Goal: Information Seeking & Learning: Learn about a topic

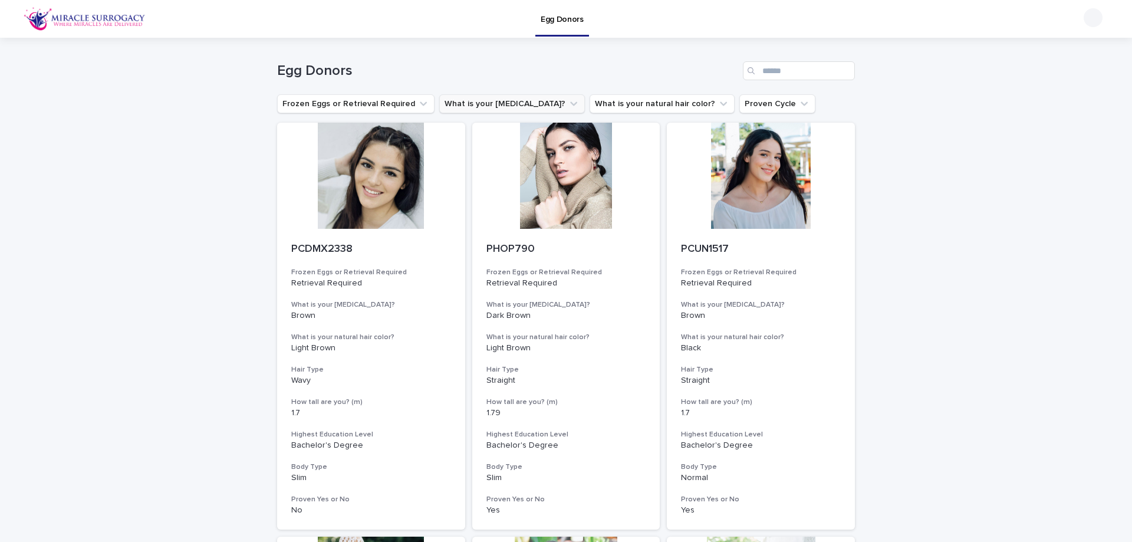
click at [494, 99] on button "What is your [MEDICAL_DATA]?" at bounding box center [512, 103] width 146 height 19
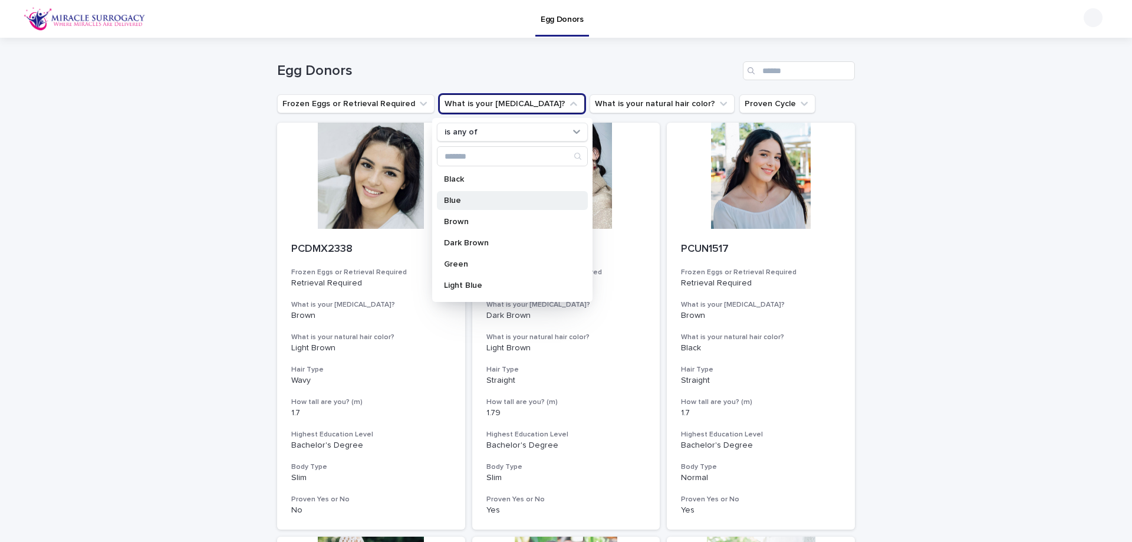
click at [487, 199] on p "Blue" at bounding box center [506, 200] width 125 height 8
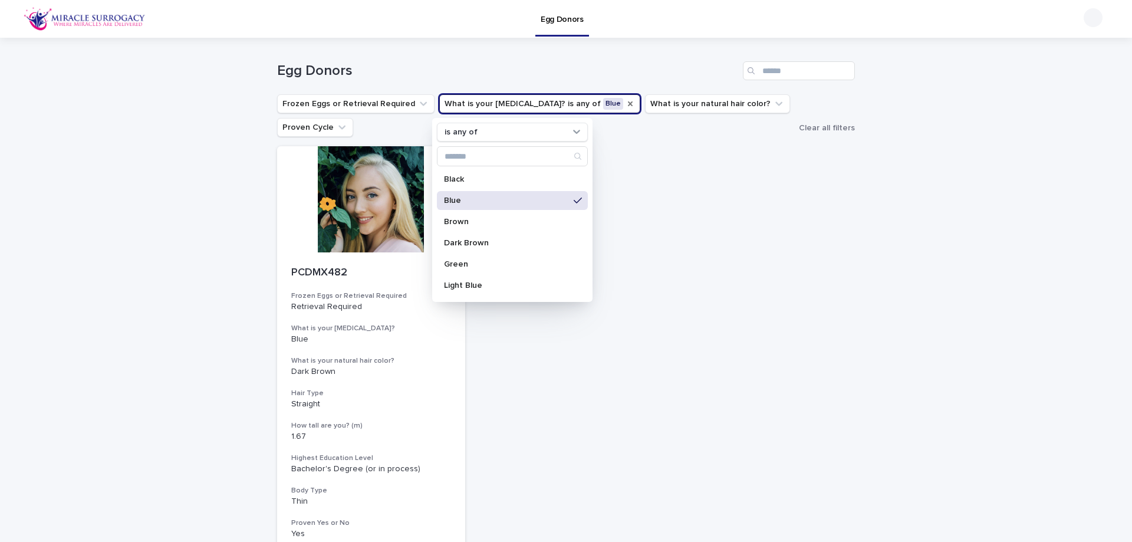
click at [628, 103] on icon "What is your eye color?" at bounding box center [630, 103] width 5 height 5
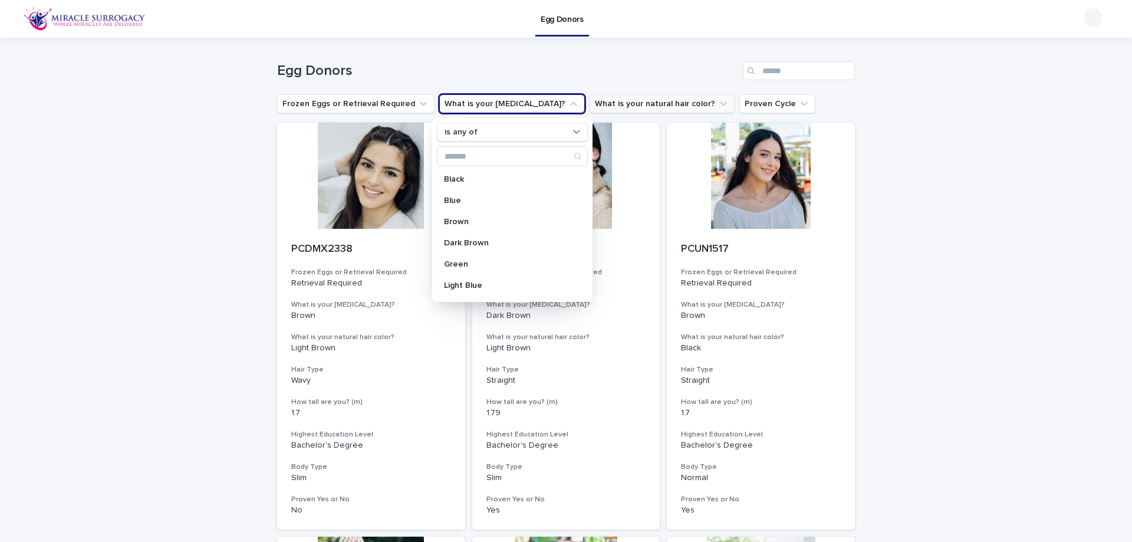
click at [604, 105] on button "What is your natural hair color?" at bounding box center [661, 103] width 145 height 19
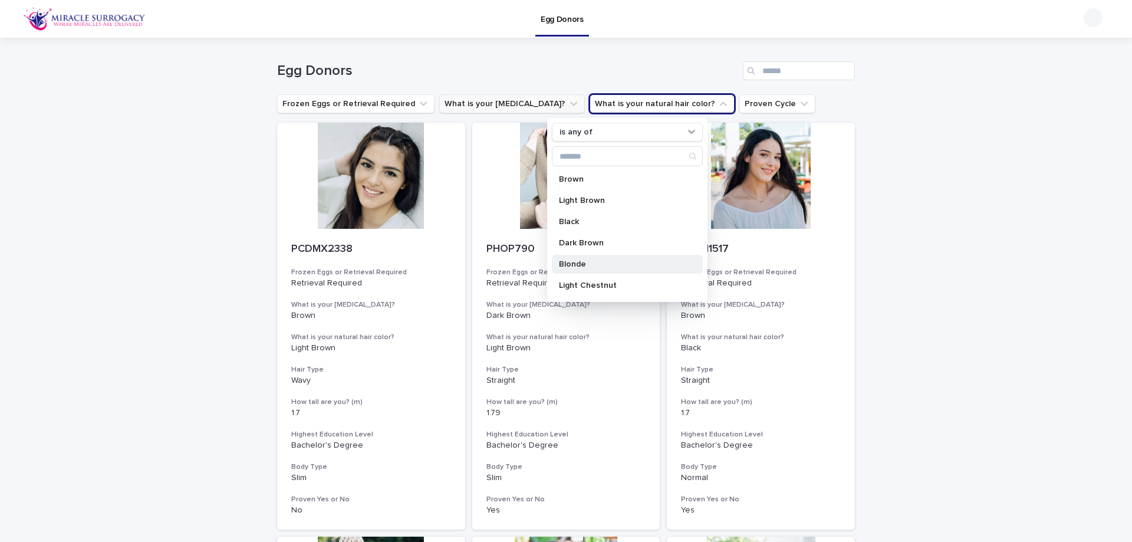
click at [631, 267] on p "Blonde" at bounding box center [621, 264] width 125 height 8
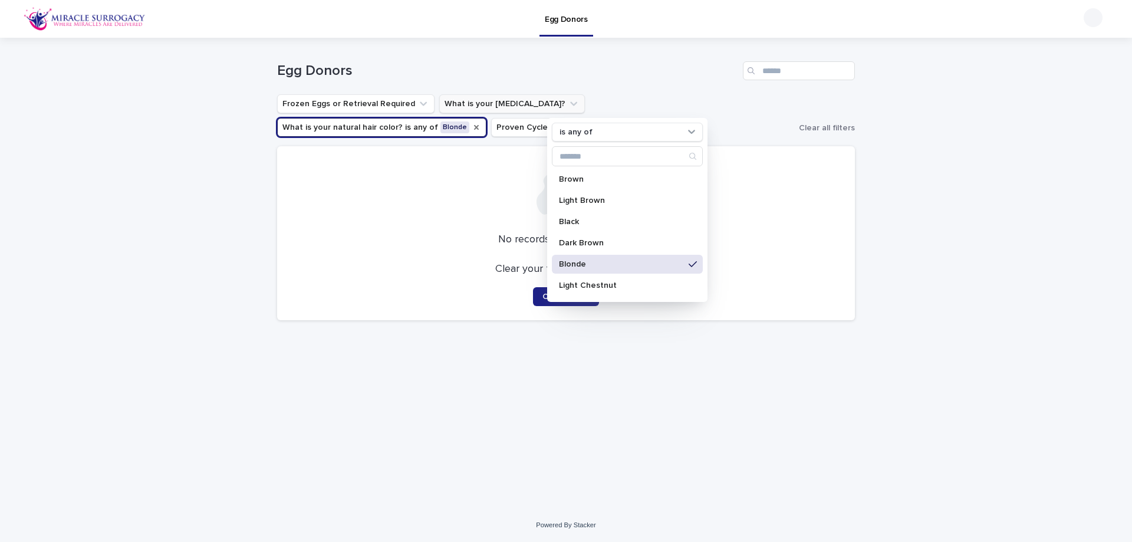
click at [481, 123] on icon "What is your natural hair color?" at bounding box center [476, 127] width 9 height 9
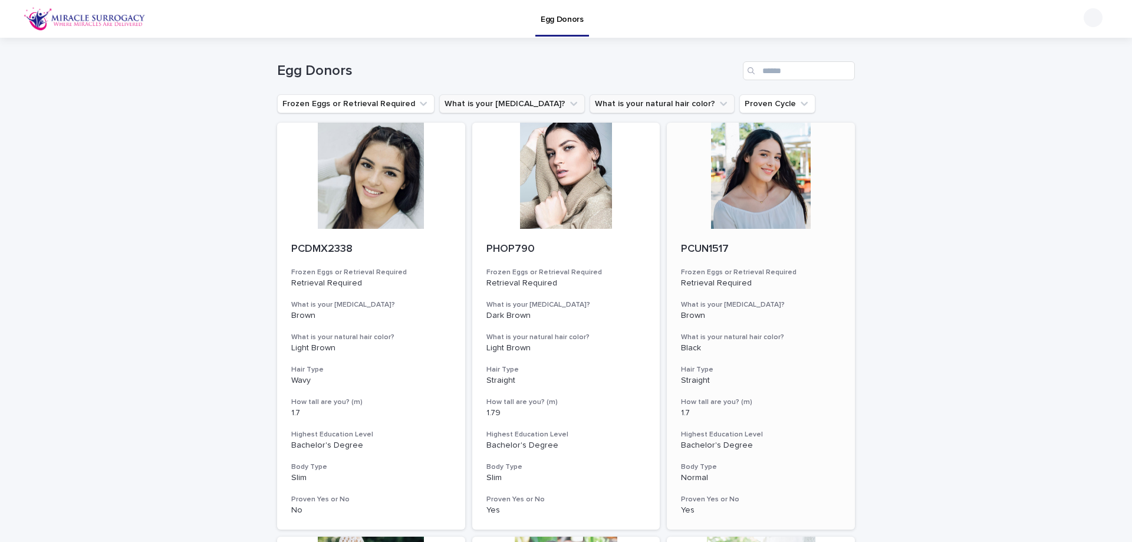
click at [766, 272] on h3 "Frozen Eggs or Retrieval Required" at bounding box center [761, 272] width 160 height 9
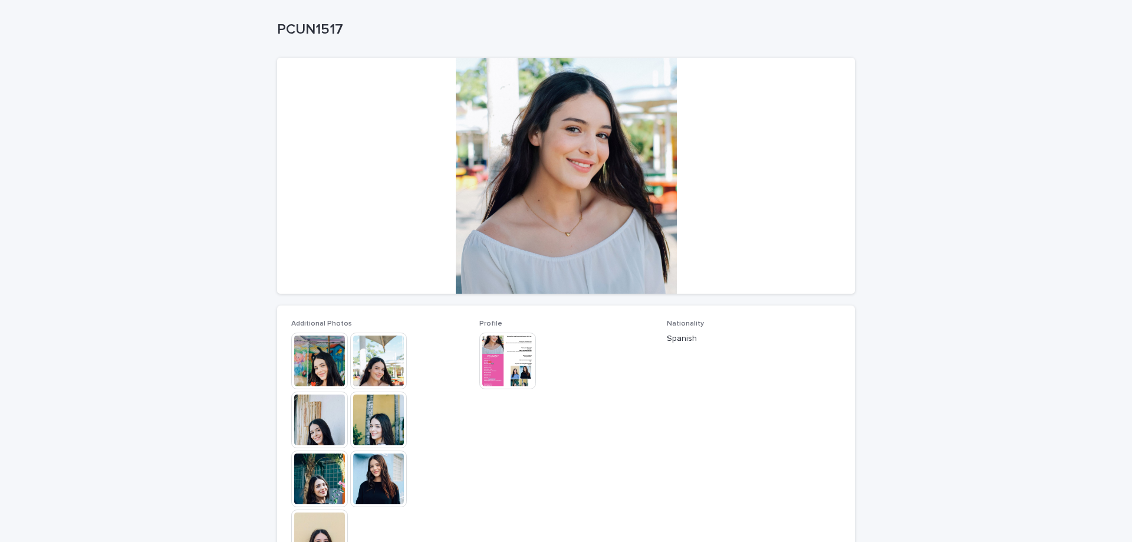
scroll to position [118, 0]
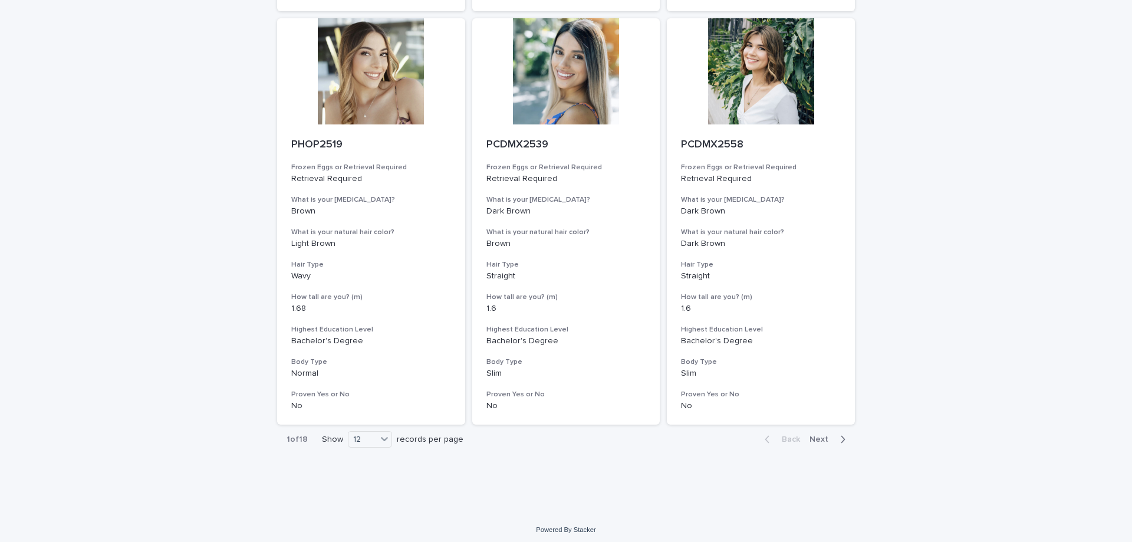
scroll to position [1350, 0]
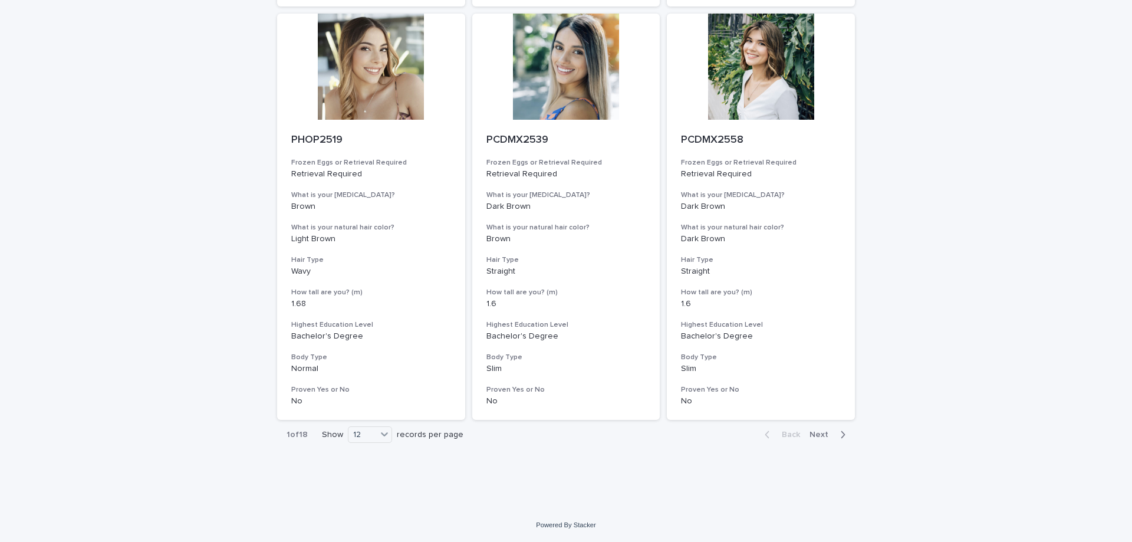
click at [821, 434] on span "Next" at bounding box center [822, 434] width 26 height 8
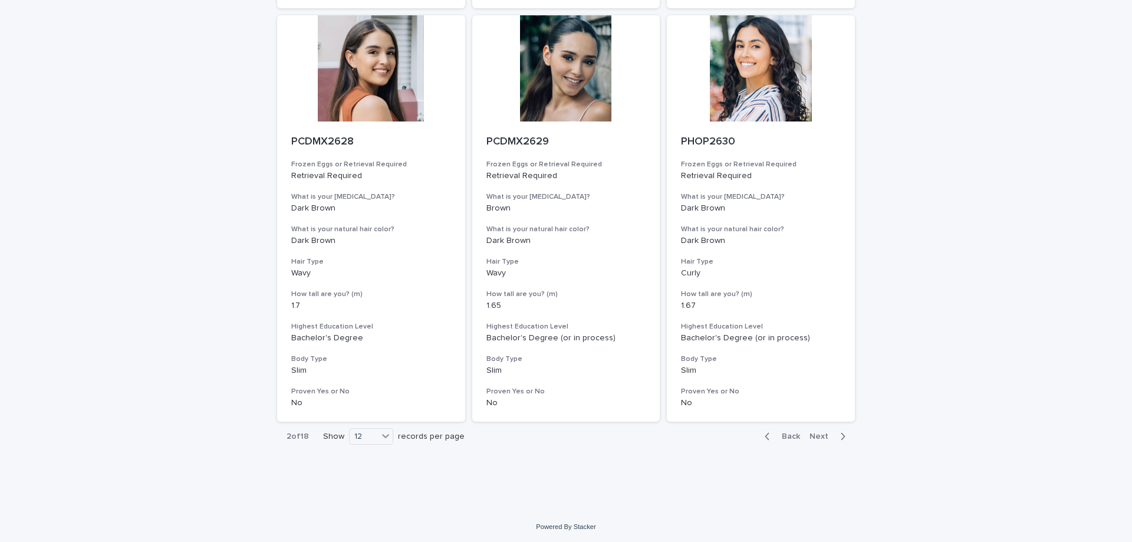
scroll to position [1350, 0]
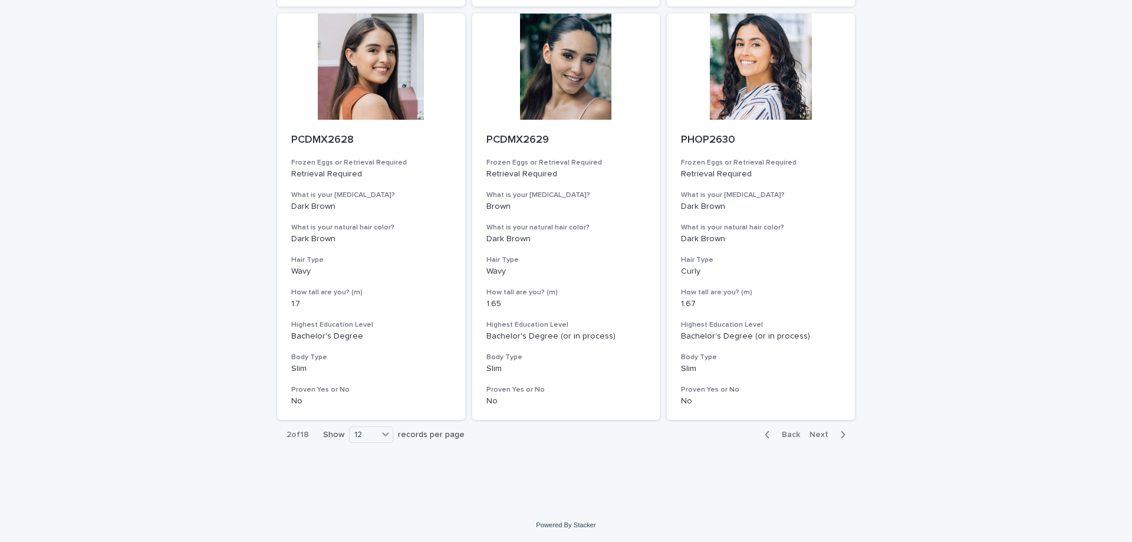
click at [825, 433] on span "Next" at bounding box center [822, 434] width 26 height 8
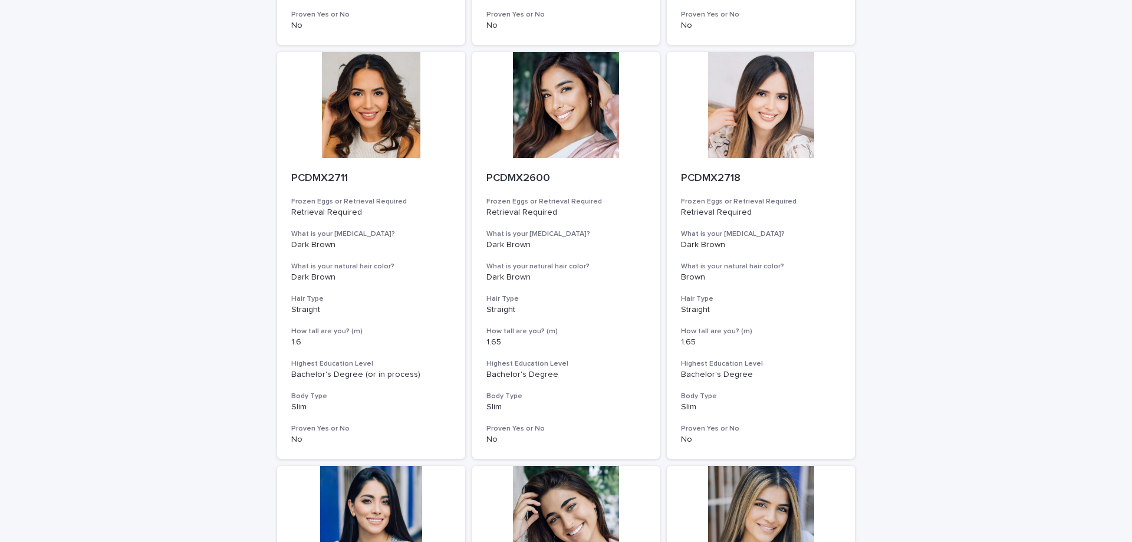
scroll to position [1350, 0]
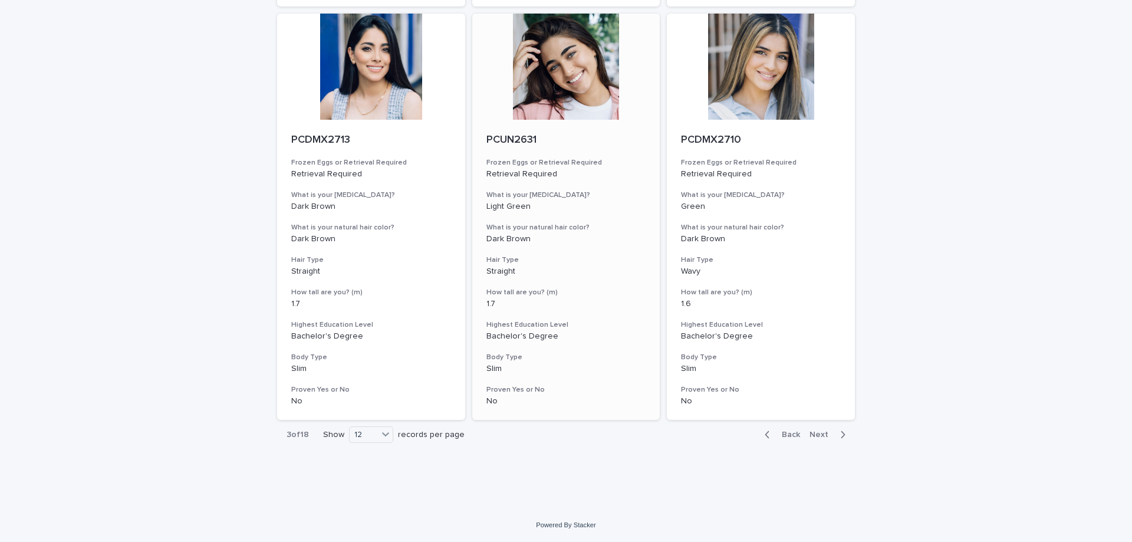
drag, startPoint x: 810, startPoint y: 437, endPoint x: 536, endPoint y: 148, distance: 398.1
click at [810, 437] on span "Next" at bounding box center [822, 434] width 26 height 8
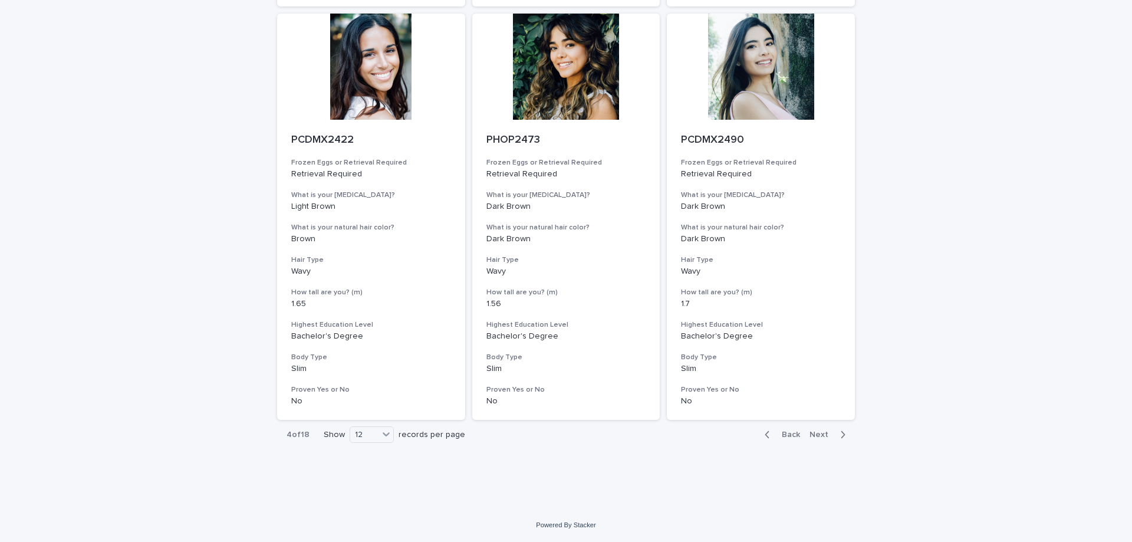
click at [821, 433] on span "Next" at bounding box center [822, 434] width 26 height 8
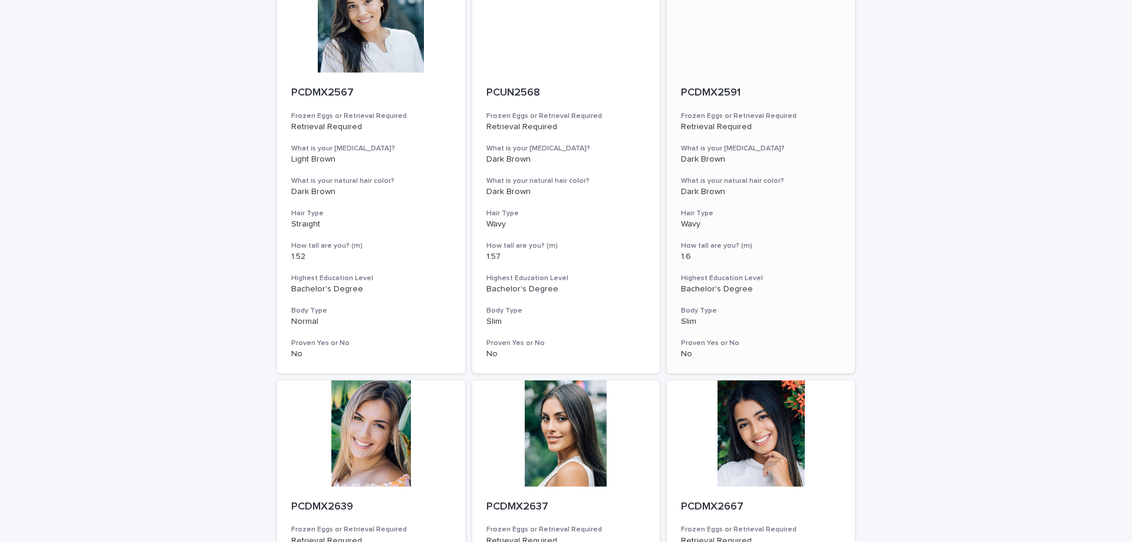
scroll to position [1350, 0]
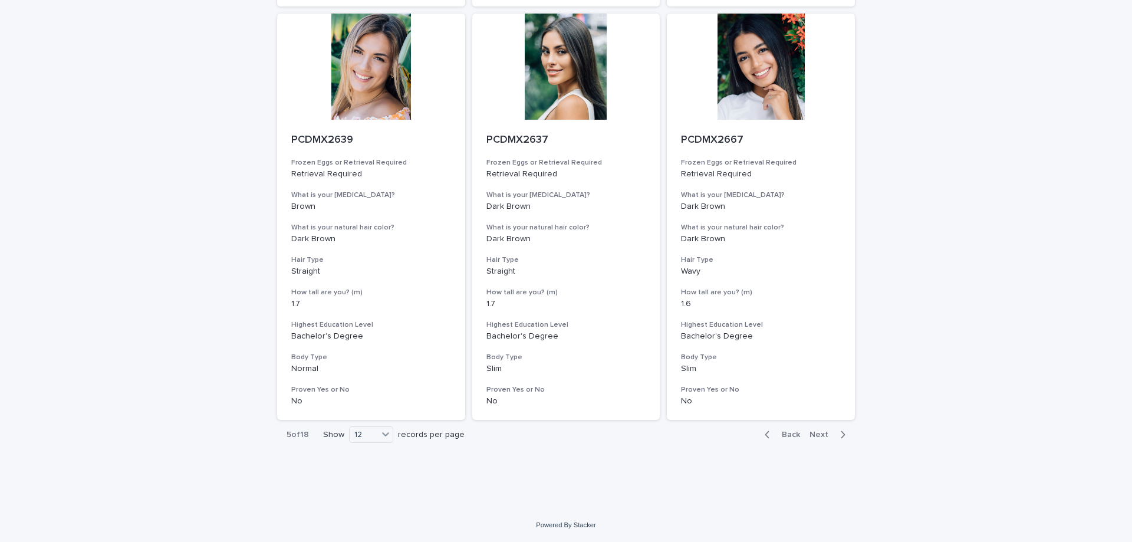
click at [816, 436] on span "Next" at bounding box center [822, 434] width 26 height 8
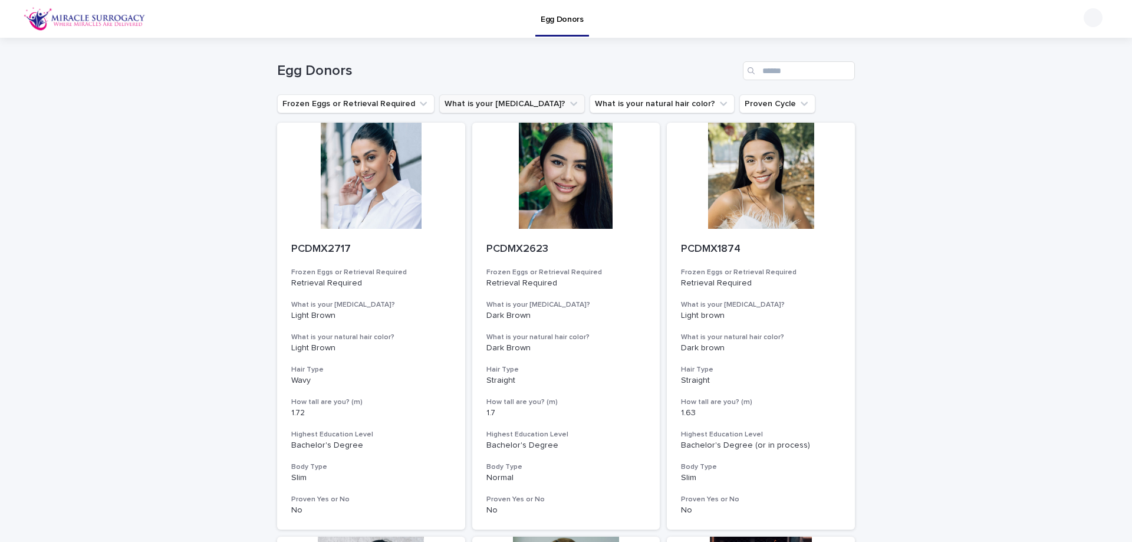
click at [568, 107] on icon "What is your eye color?" at bounding box center [574, 104] width 12 height 12
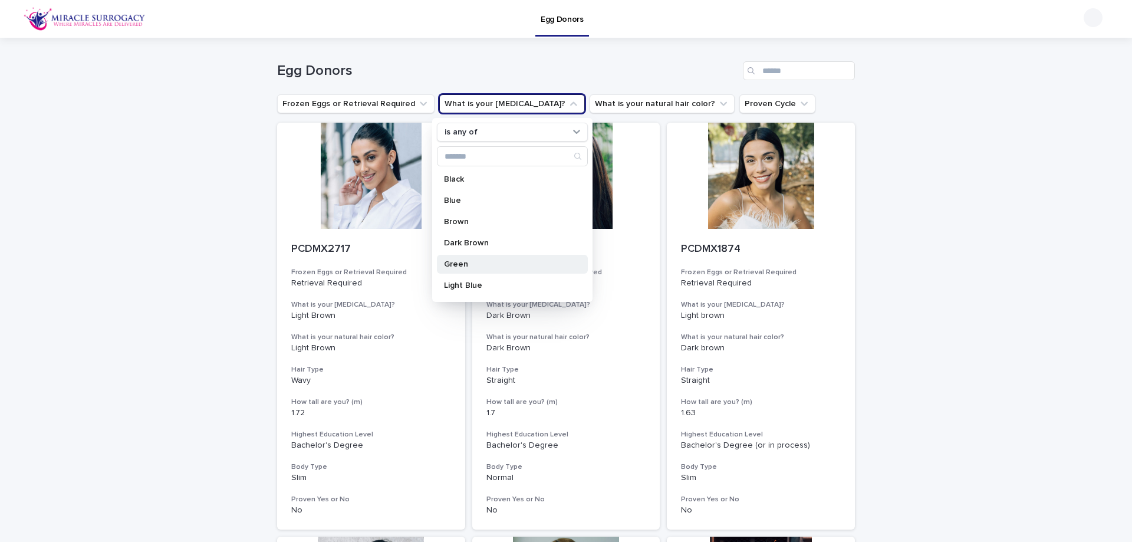
click at [501, 260] on p "Green" at bounding box center [506, 264] width 125 height 8
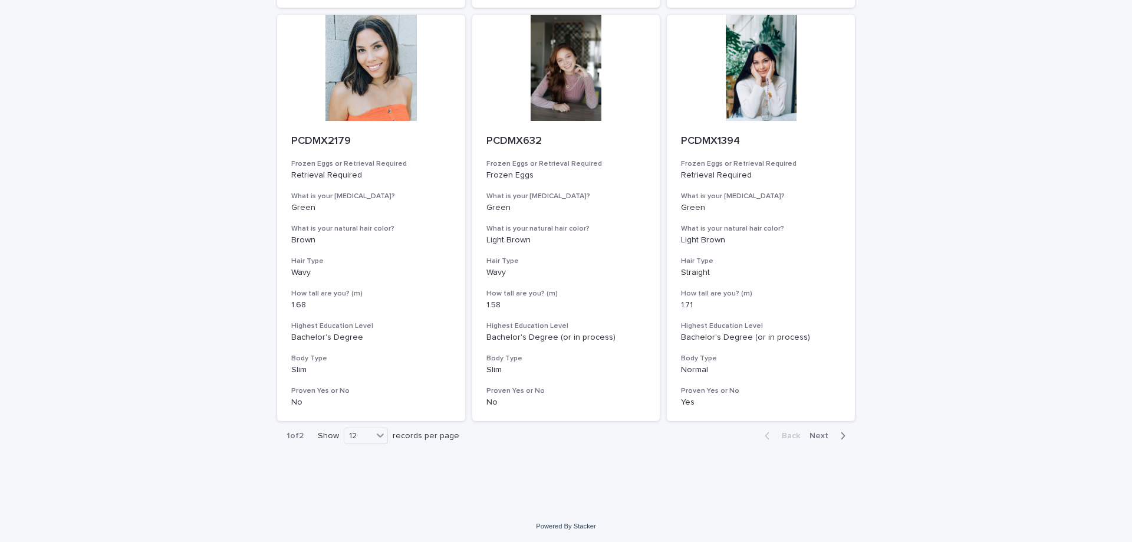
scroll to position [1373, 0]
click at [817, 435] on span "Next" at bounding box center [822, 434] width 26 height 8
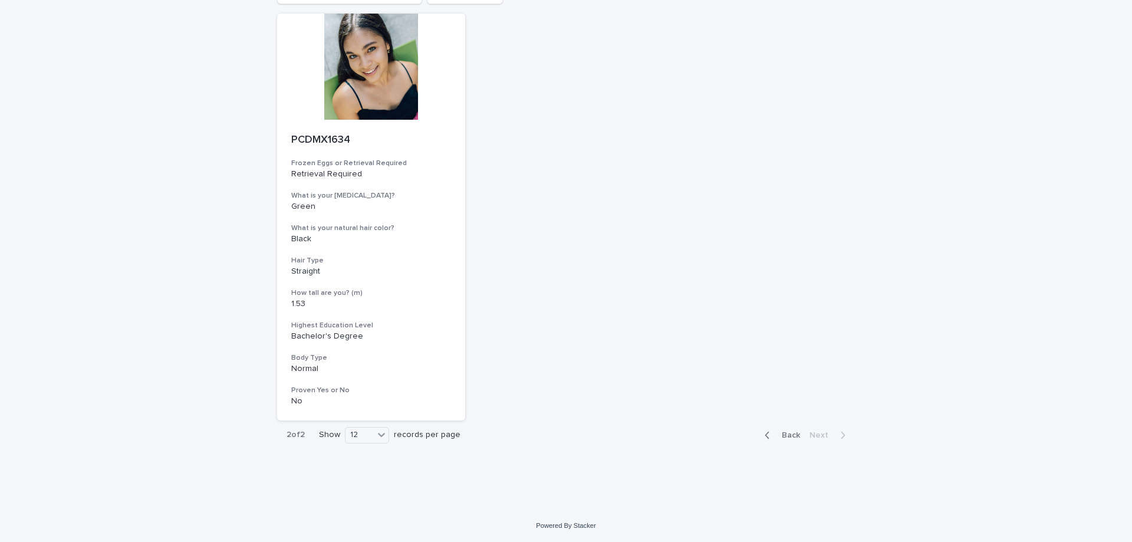
scroll to position [133, 0]
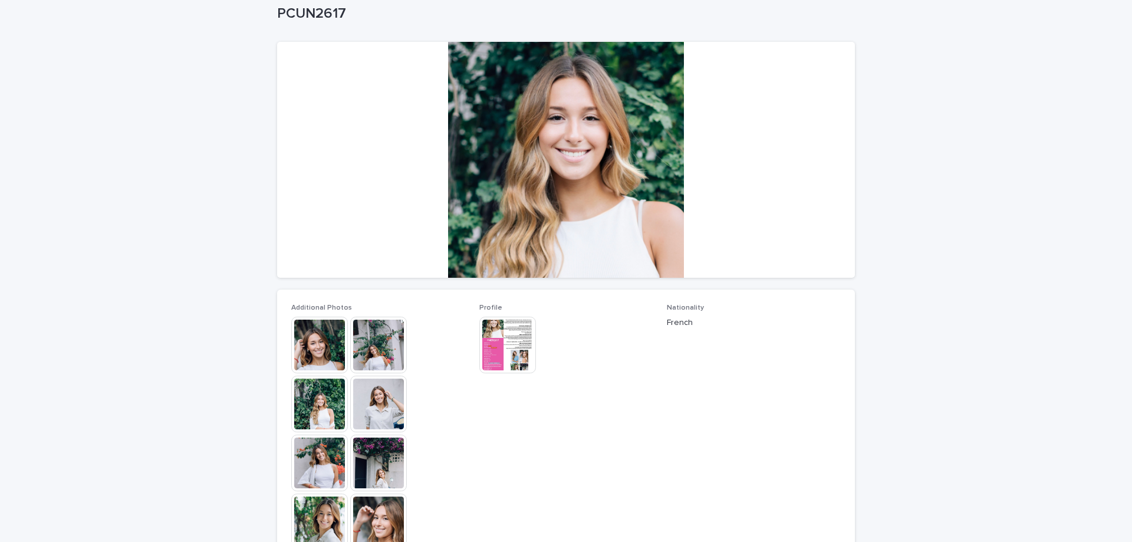
scroll to position [177, 0]
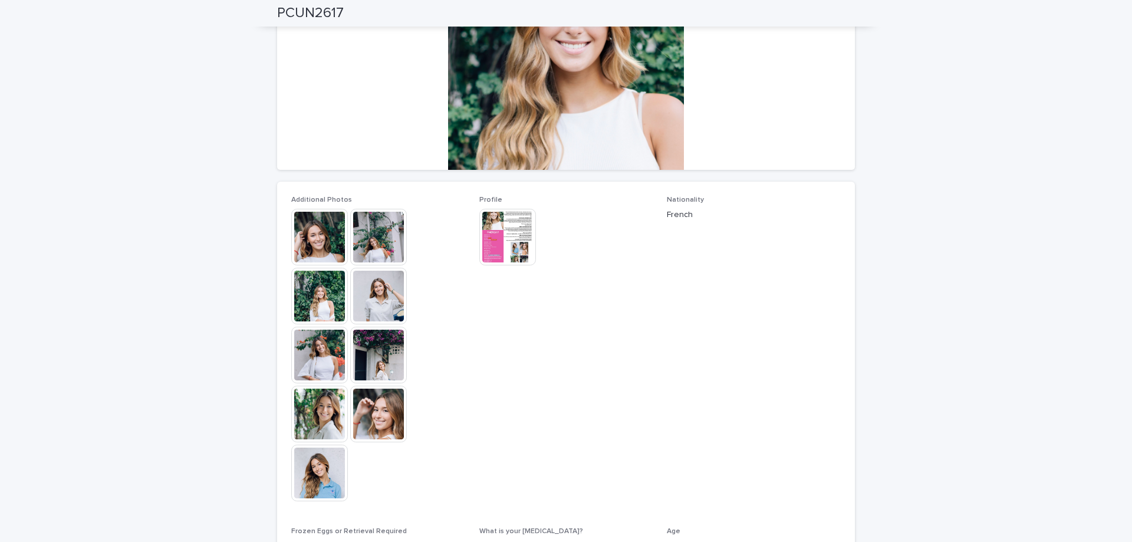
click at [312, 235] on img at bounding box center [319, 237] width 57 height 57
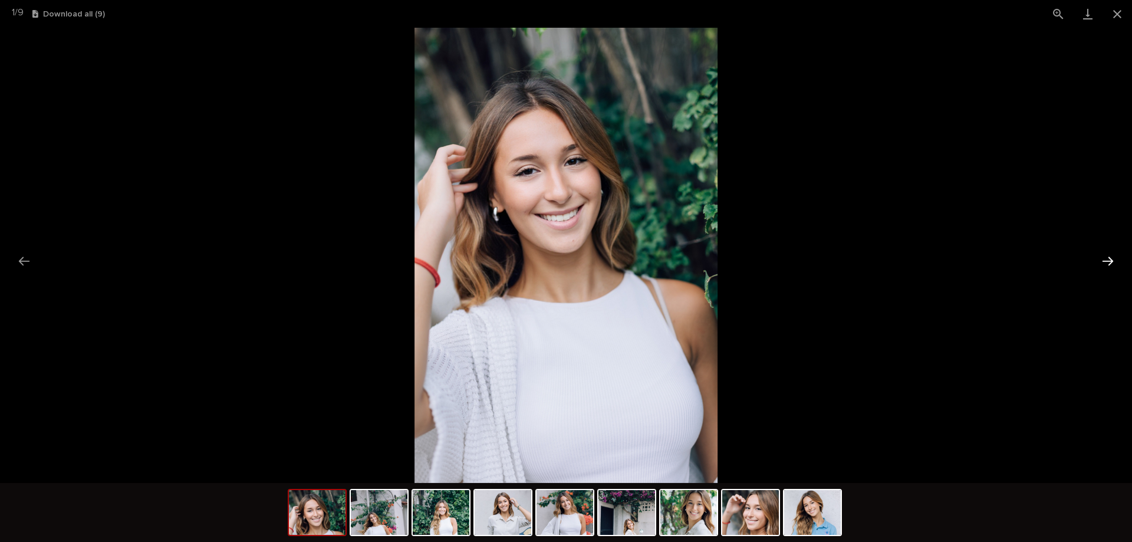
click at [1109, 260] on button "Next slide" at bounding box center [1107, 260] width 25 height 23
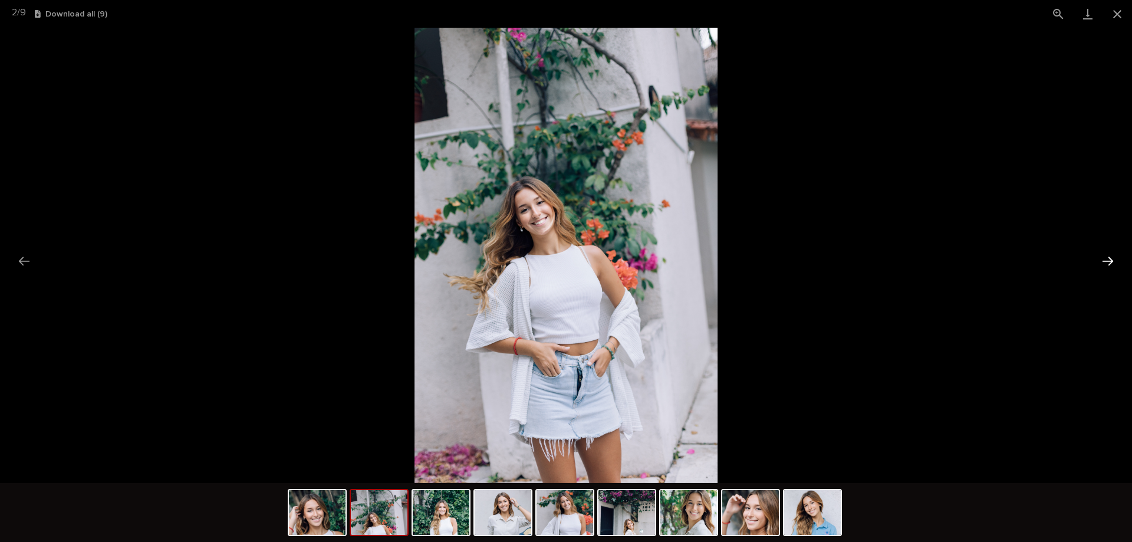
click at [1109, 260] on button "Next slide" at bounding box center [1107, 260] width 25 height 23
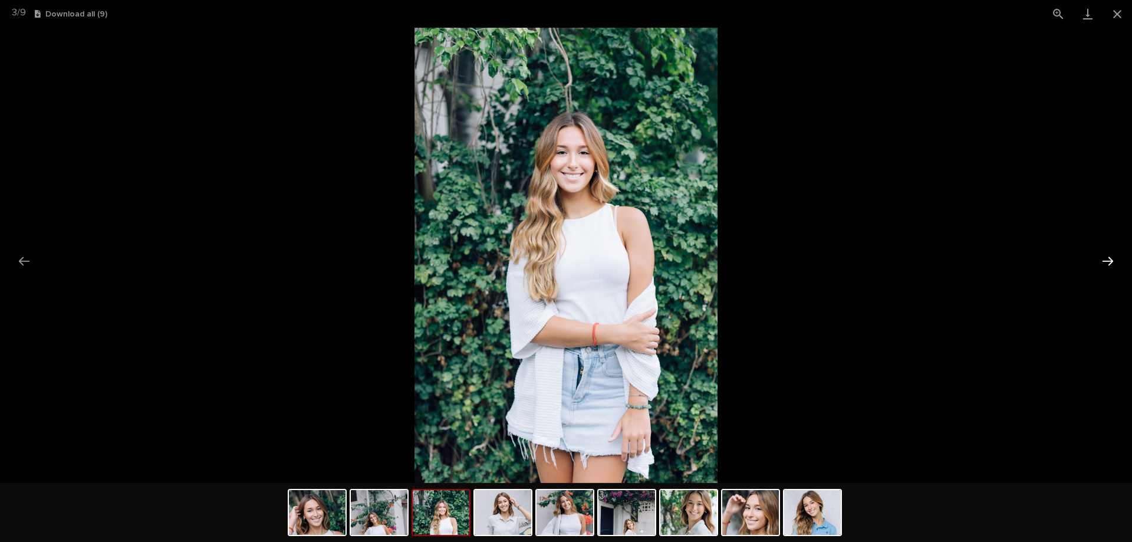
click at [1109, 260] on button "Next slide" at bounding box center [1107, 260] width 25 height 23
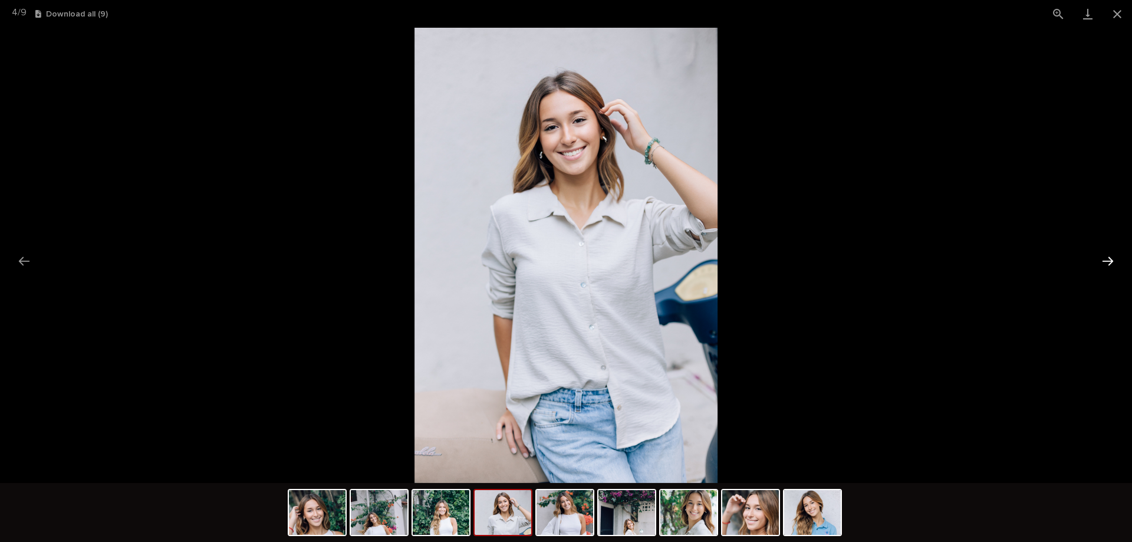
click at [1109, 260] on button "Next slide" at bounding box center [1107, 260] width 25 height 23
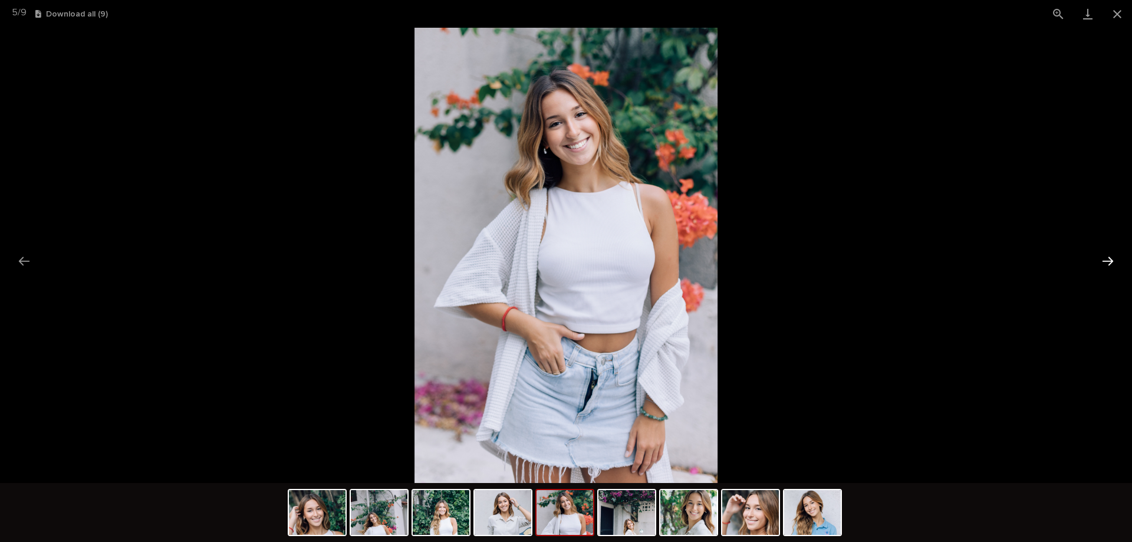
click at [1109, 260] on button "Next slide" at bounding box center [1107, 260] width 25 height 23
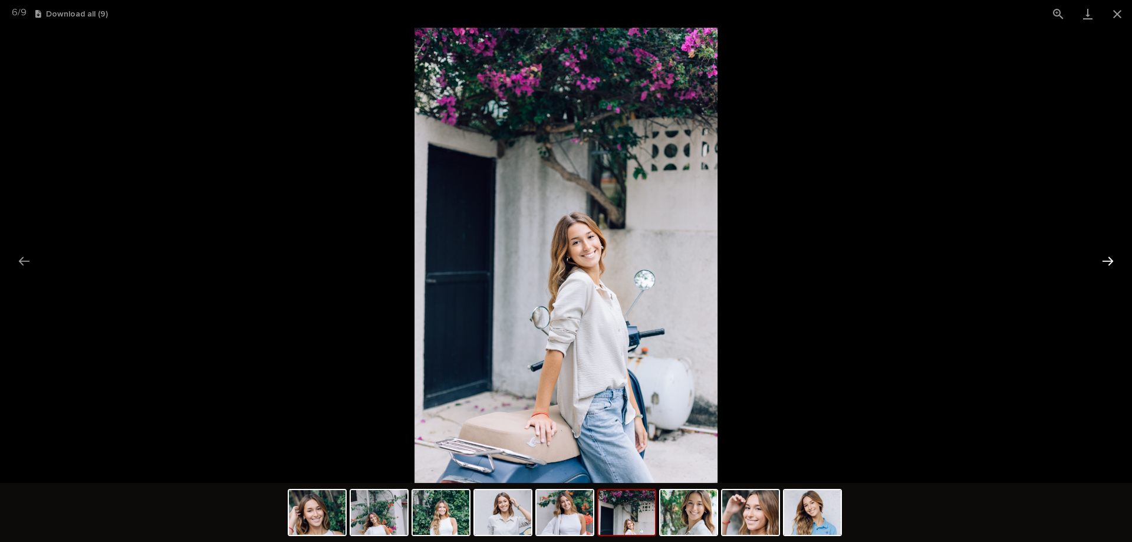
click at [1109, 260] on button "Next slide" at bounding box center [1107, 260] width 25 height 23
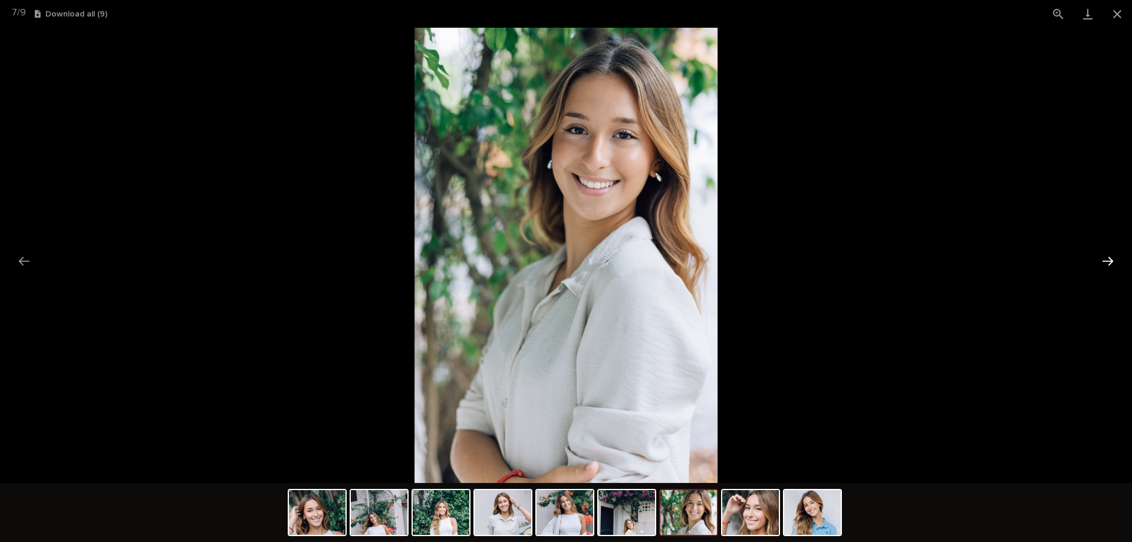
click at [1109, 260] on button "Next slide" at bounding box center [1107, 260] width 25 height 23
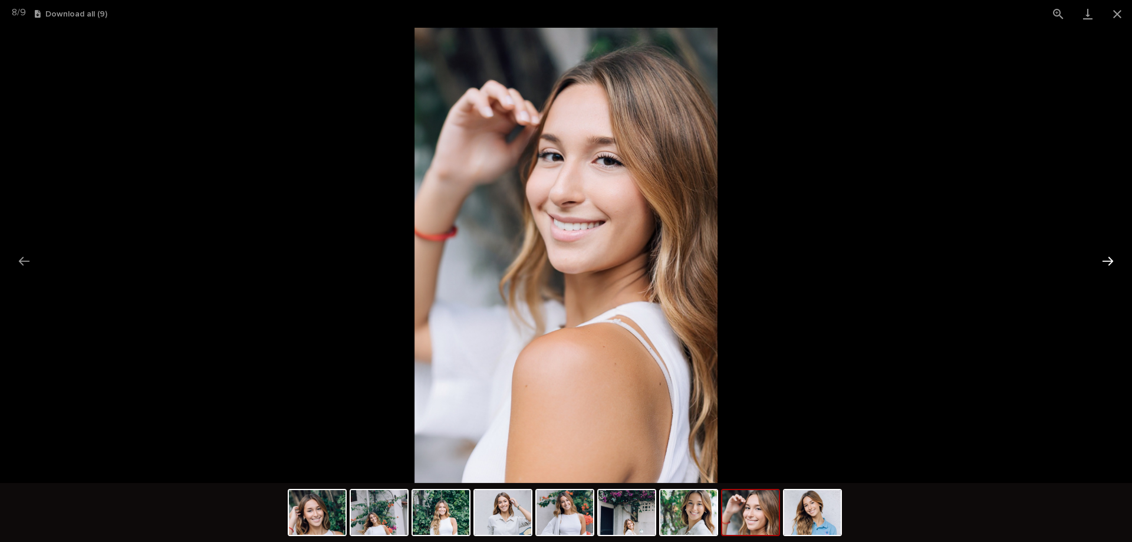
click at [1109, 260] on button "Next slide" at bounding box center [1107, 260] width 25 height 23
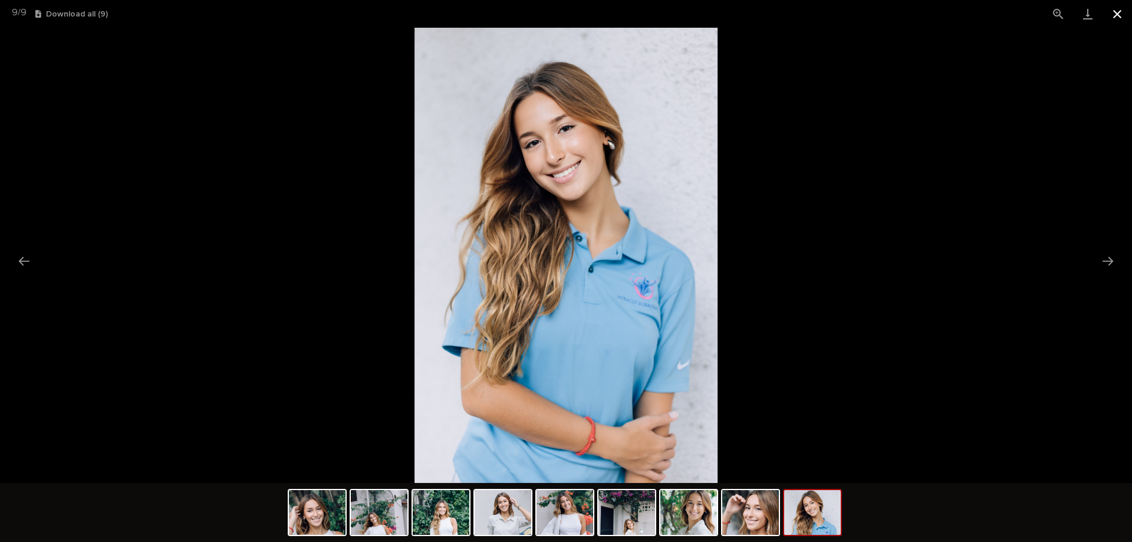
click at [1115, 13] on button "Close gallery" at bounding box center [1116, 14] width 29 height 28
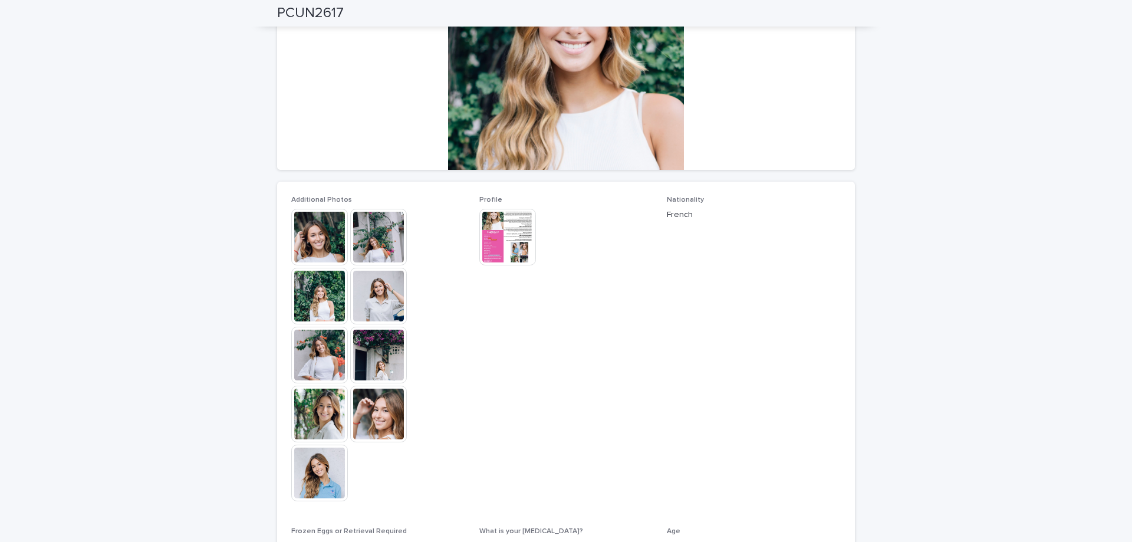
click at [522, 228] on img at bounding box center [507, 237] width 57 height 57
